Goal: Information Seeking & Learning: Compare options

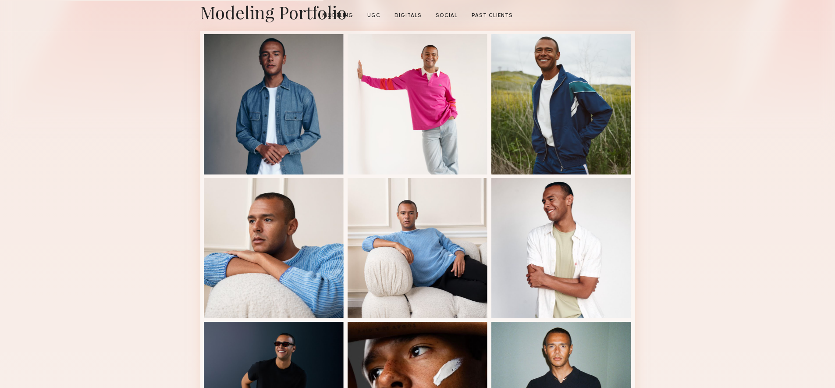
scroll to position [234, 0]
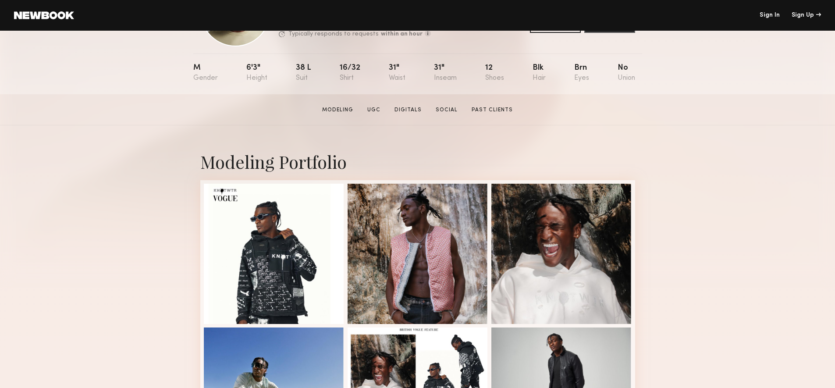
scroll to position [216, 0]
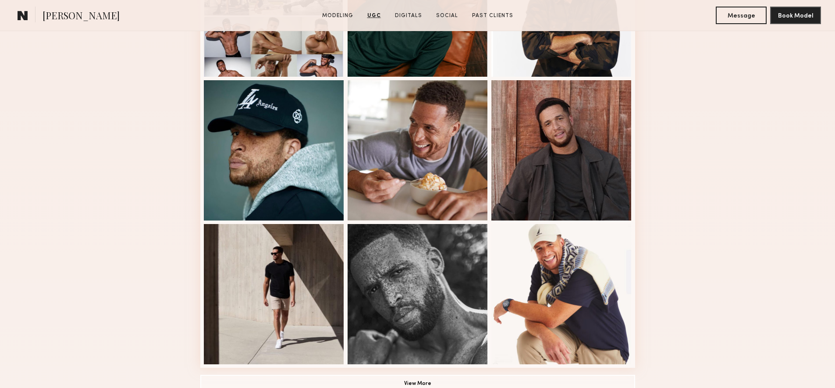
scroll to position [465, 0]
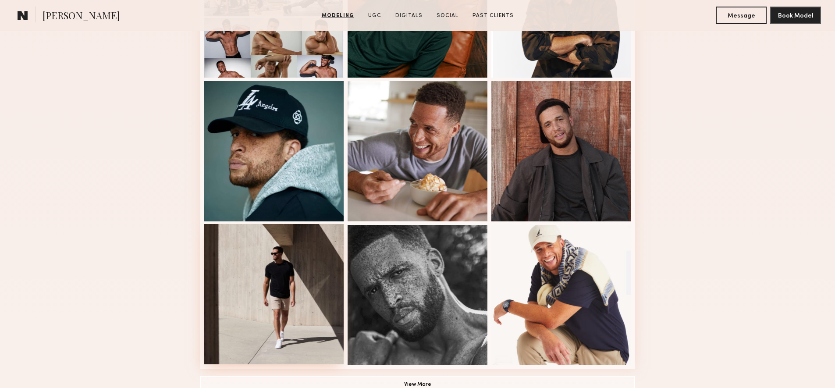
click at [286, 272] on div at bounding box center [274, 294] width 140 height 140
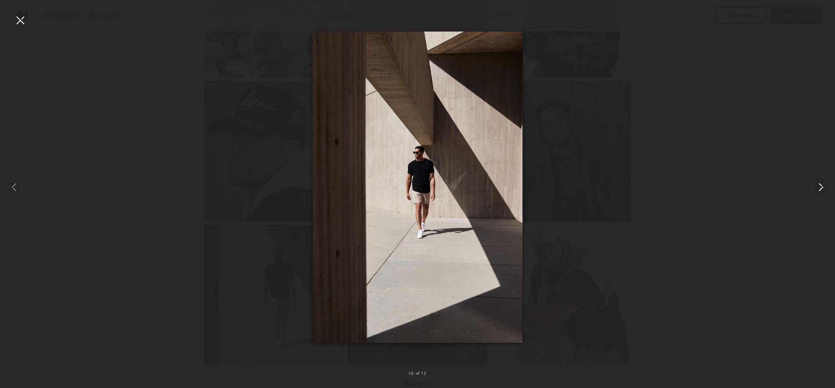
click at [813, 189] on div at bounding box center [817, 187] width 33 height 346
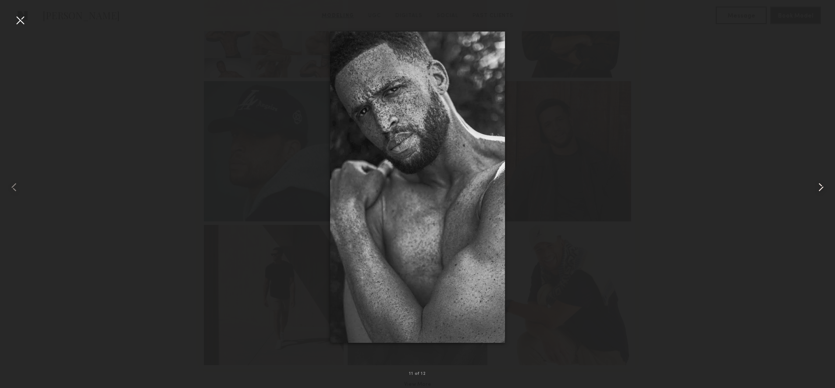
click at [813, 188] on div at bounding box center [817, 187] width 33 height 346
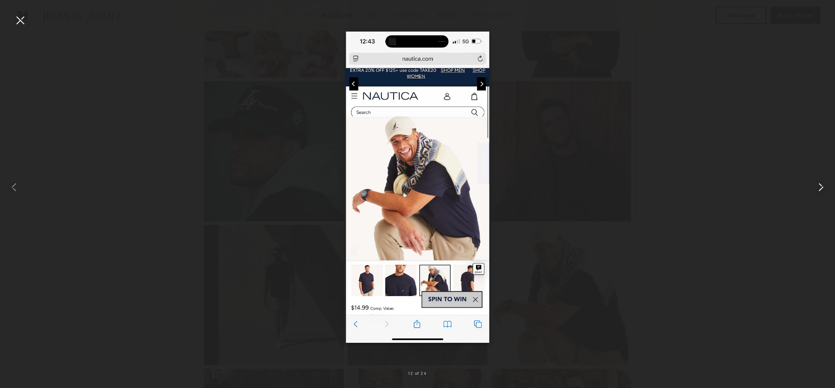
click at [813, 188] on div at bounding box center [817, 187] width 33 height 346
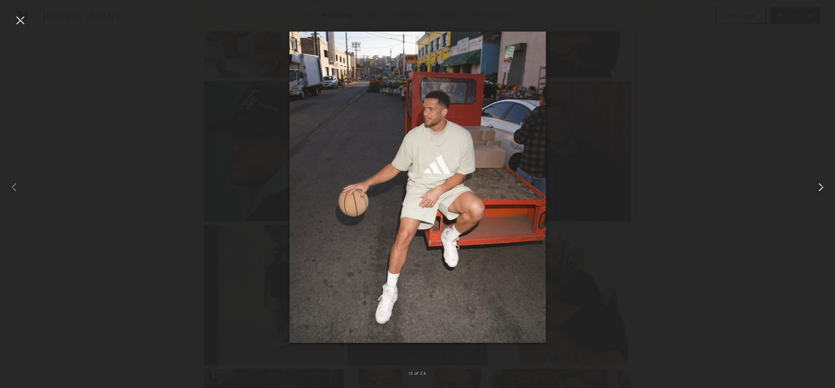
click at [814, 188] on common-icon at bounding box center [821, 187] width 14 height 14
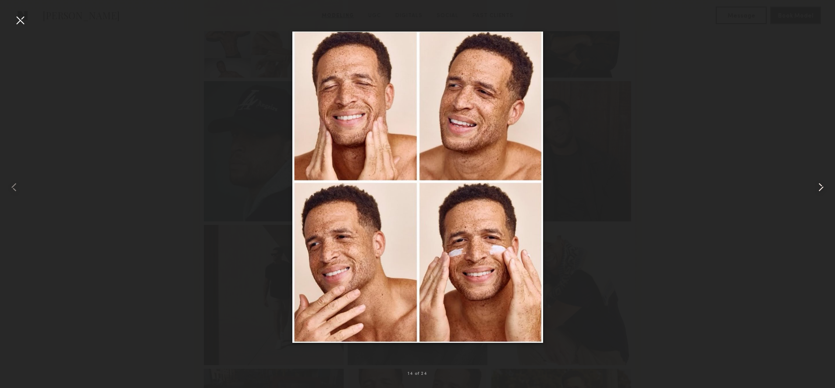
click at [814, 189] on common-icon at bounding box center [821, 187] width 14 height 14
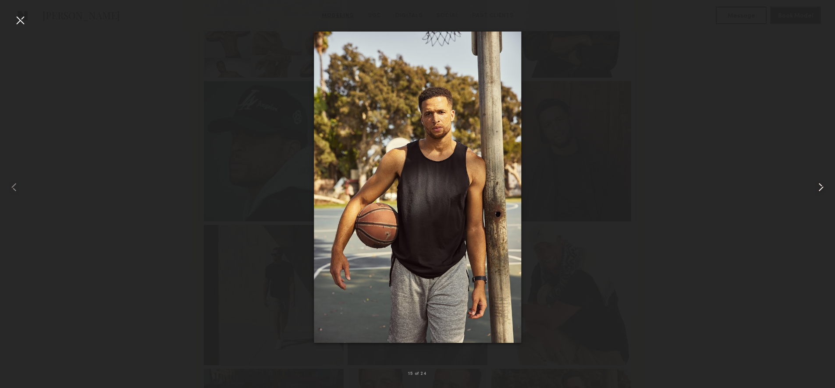
click at [814, 189] on common-icon at bounding box center [821, 187] width 14 height 14
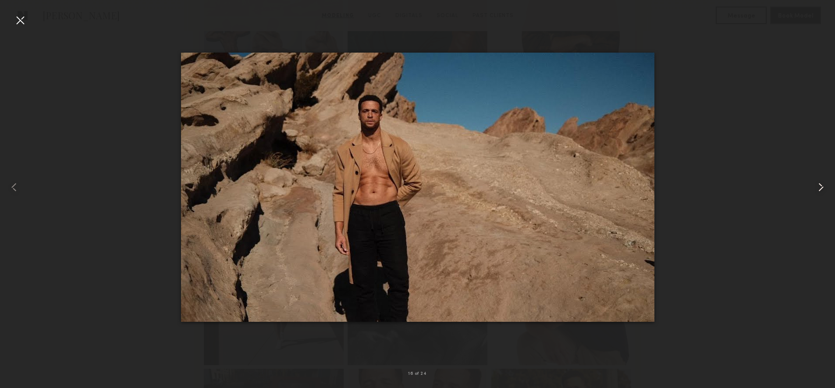
click at [814, 189] on common-icon at bounding box center [821, 187] width 14 height 14
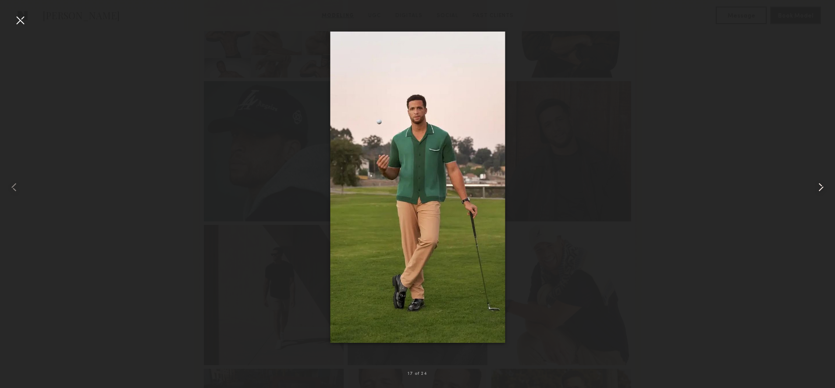
click at [814, 189] on common-icon at bounding box center [821, 187] width 14 height 14
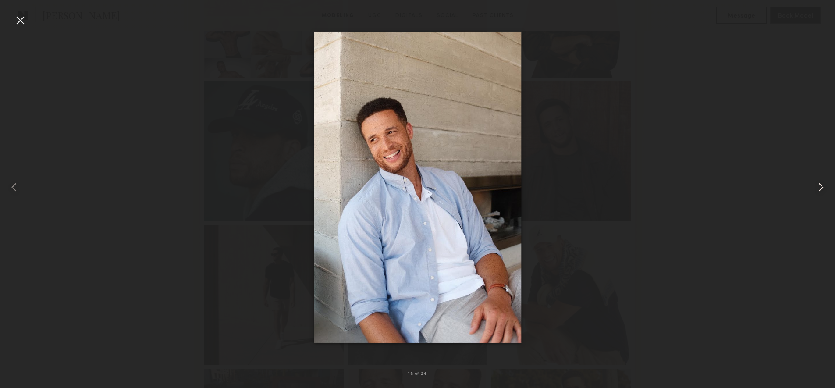
click at [814, 189] on common-icon at bounding box center [821, 187] width 14 height 14
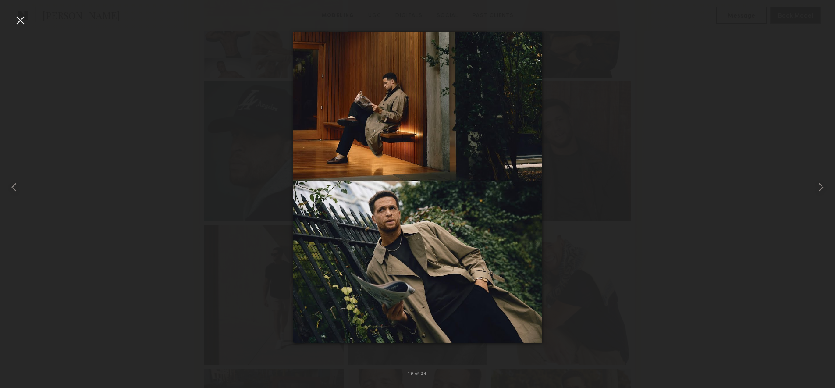
click at [723, 100] on div at bounding box center [417, 187] width 835 height 346
click at [709, 78] on div at bounding box center [417, 187] width 835 height 346
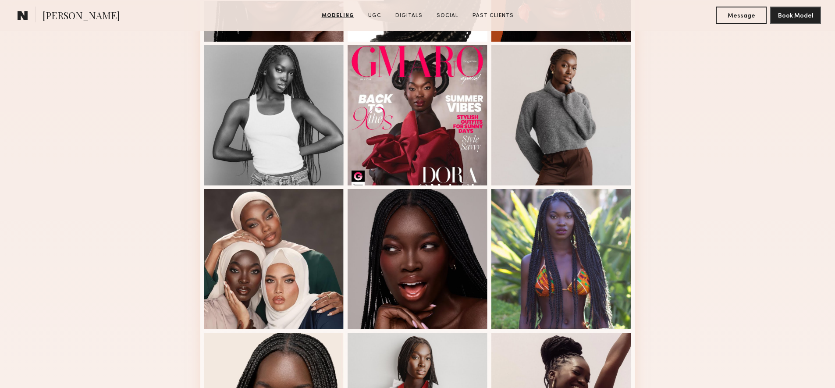
scroll to position [193, 0]
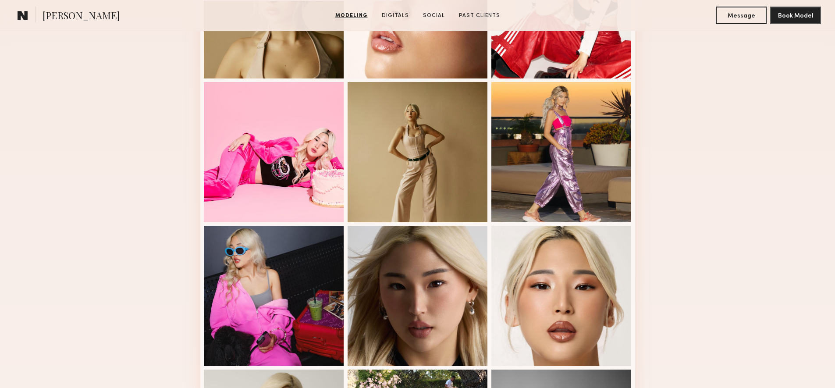
scroll to position [337, 0]
